Goal: Transaction & Acquisition: Purchase product/service

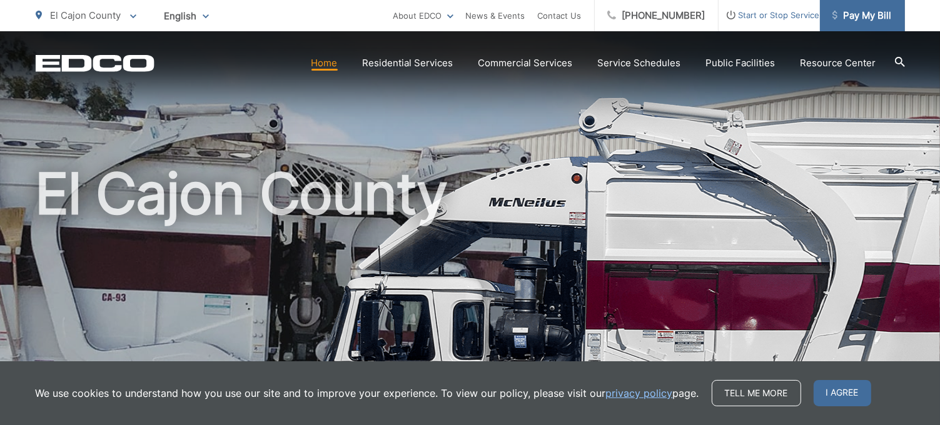
scroll to position [22, 0]
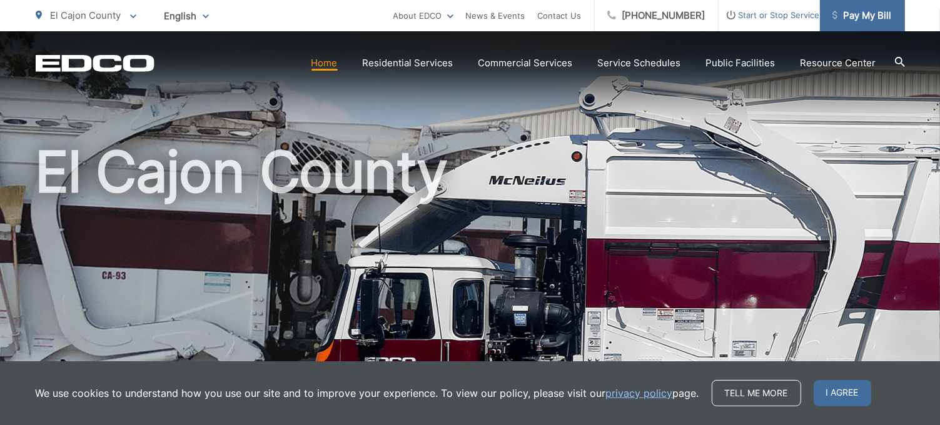
click at [872, 9] on span "Pay My Bill" at bounding box center [862, 15] width 59 height 15
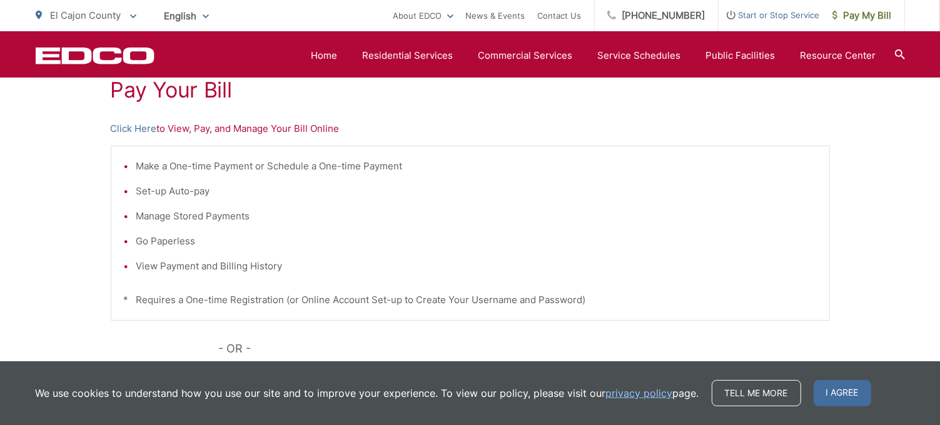
scroll to position [250, 0]
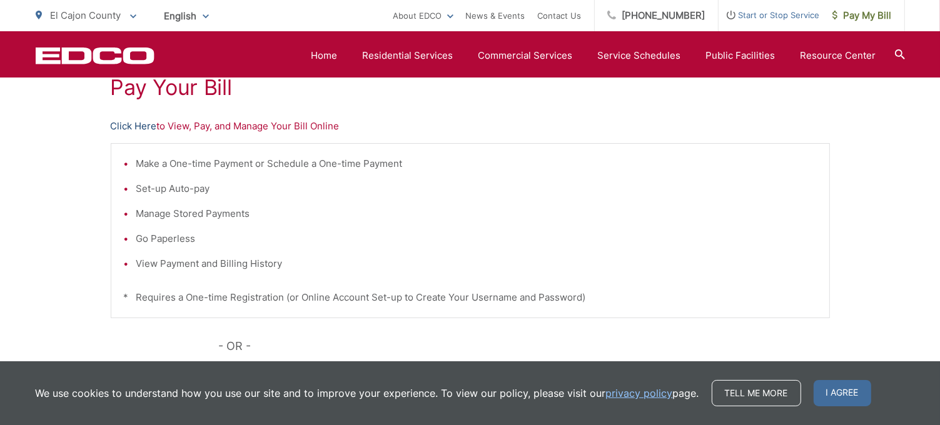
click at [136, 123] on link "Click Here" at bounding box center [134, 126] width 46 height 15
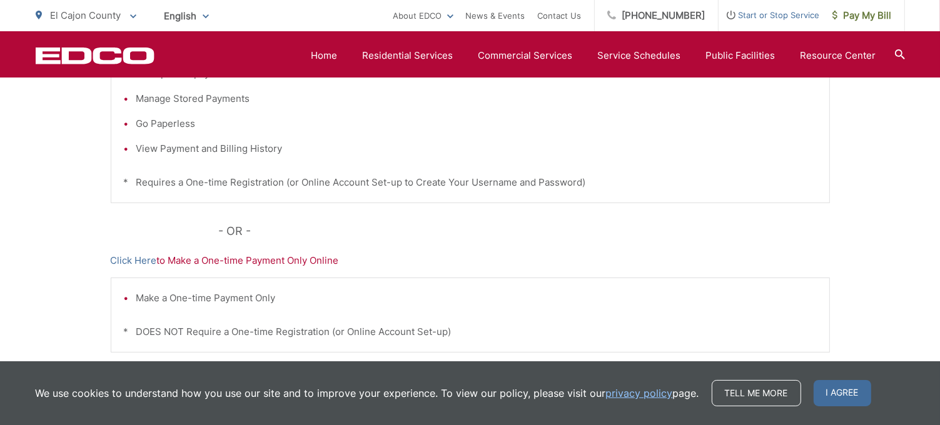
scroll to position [378, 0]
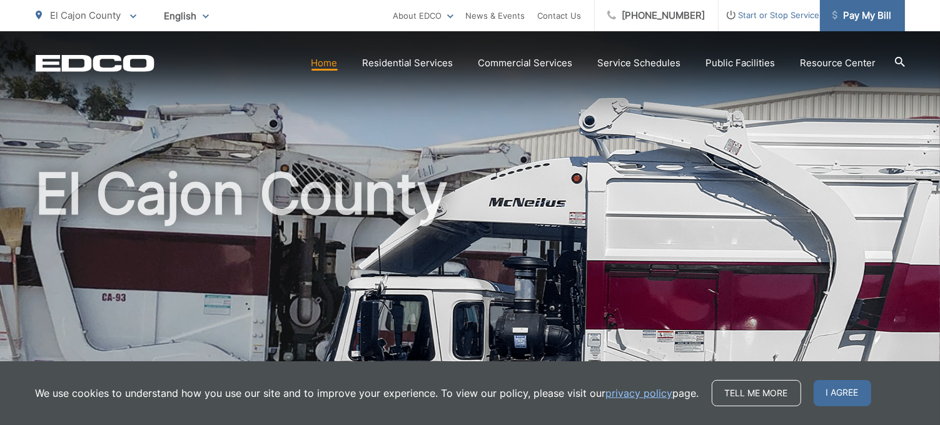
click at [871, 10] on span "Pay My Bill" at bounding box center [862, 15] width 59 height 15
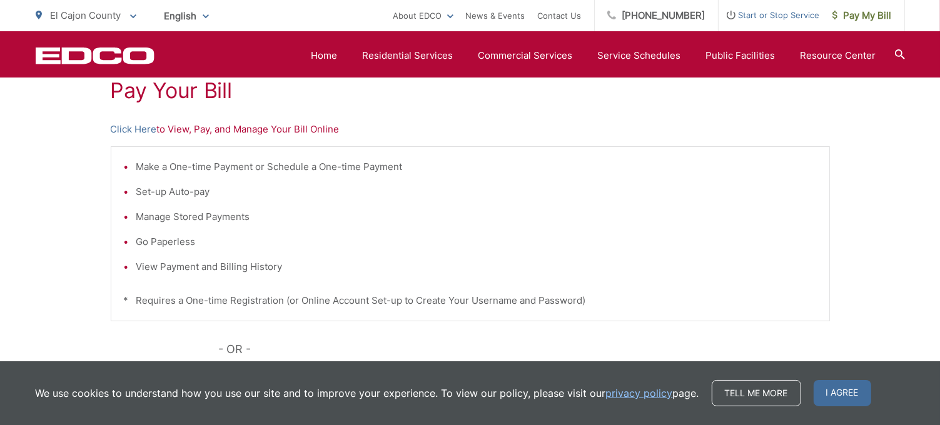
scroll to position [250, 0]
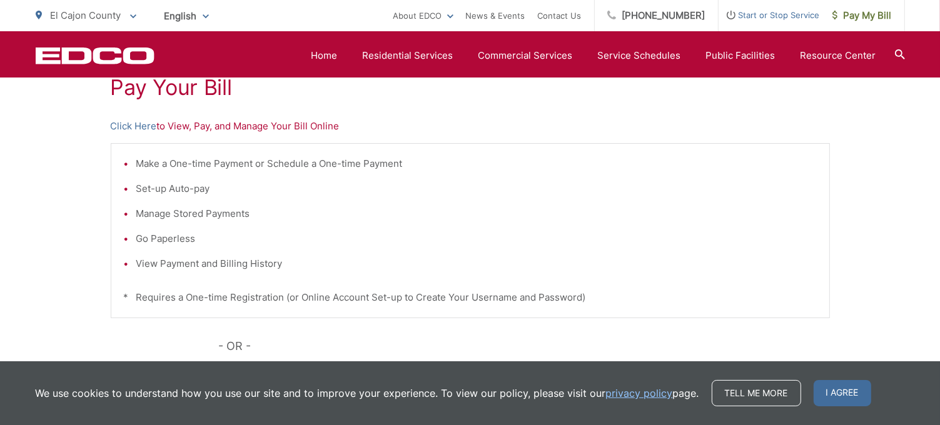
click at [871, 10] on span "Pay My Bill" at bounding box center [862, 15] width 59 height 15
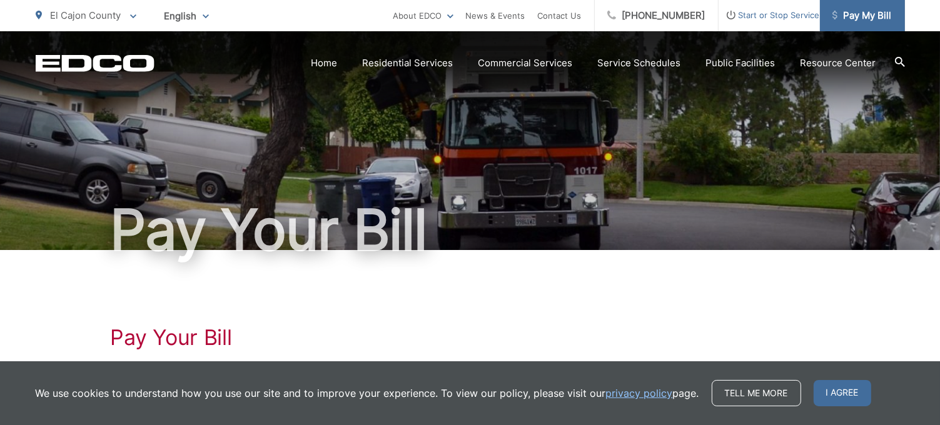
click at [872, 13] on span "Pay My Bill" at bounding box center [862, 15] width 59 height 15
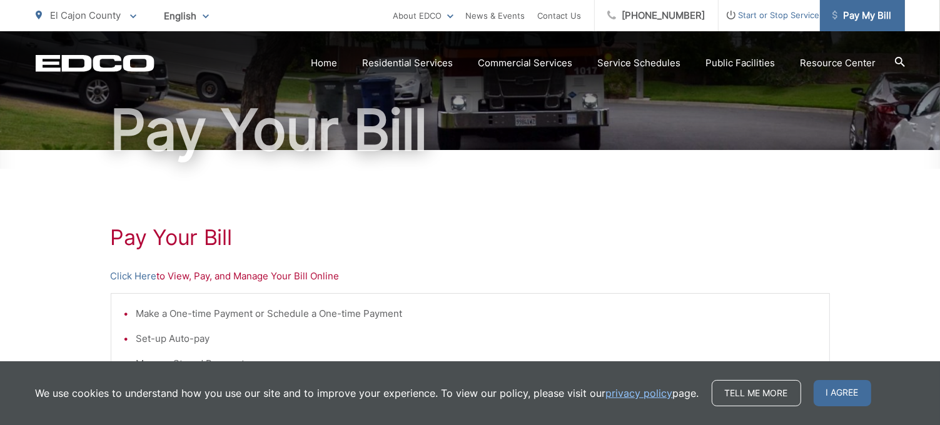
scroll to position [125, 0]
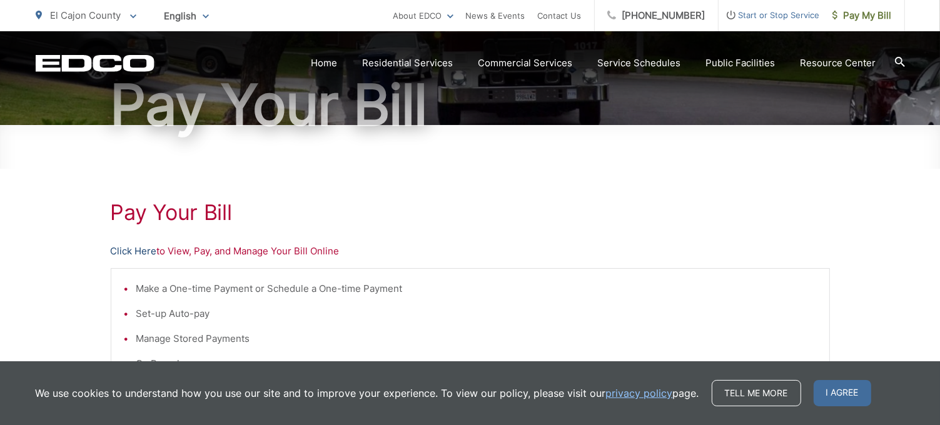
click at [136, 252] on link "Click Here" at bounding box center [134, 251] width 46 height 15
